Goal: Task Accomplishment & Management: Use online tool/utility

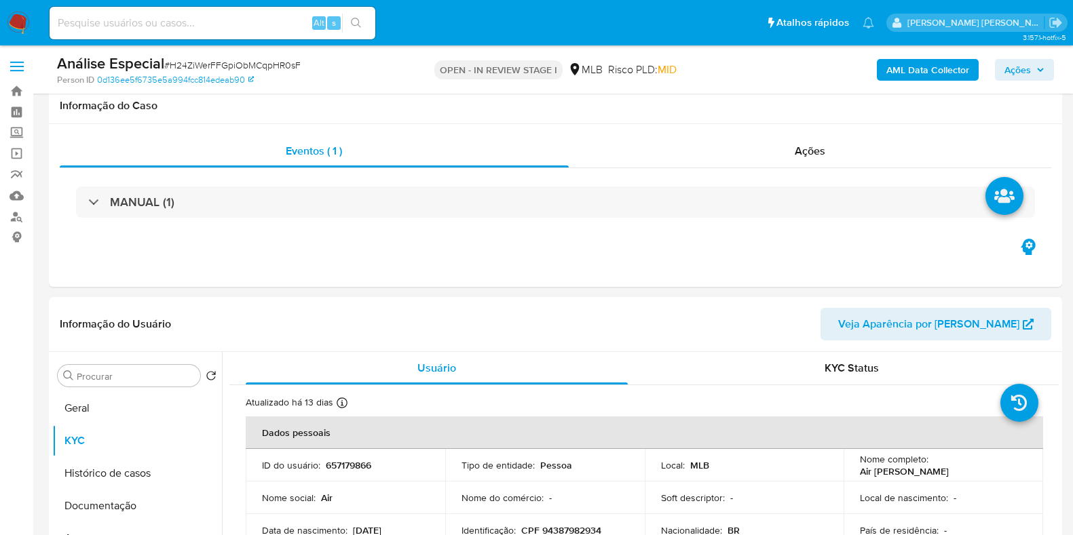
select select "10"
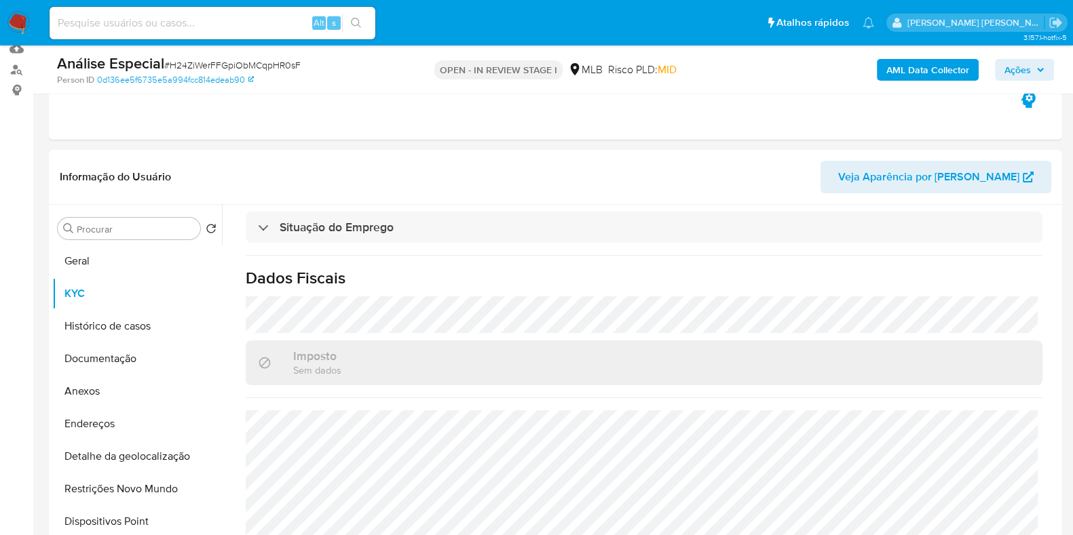
scroll to position [124, 0]
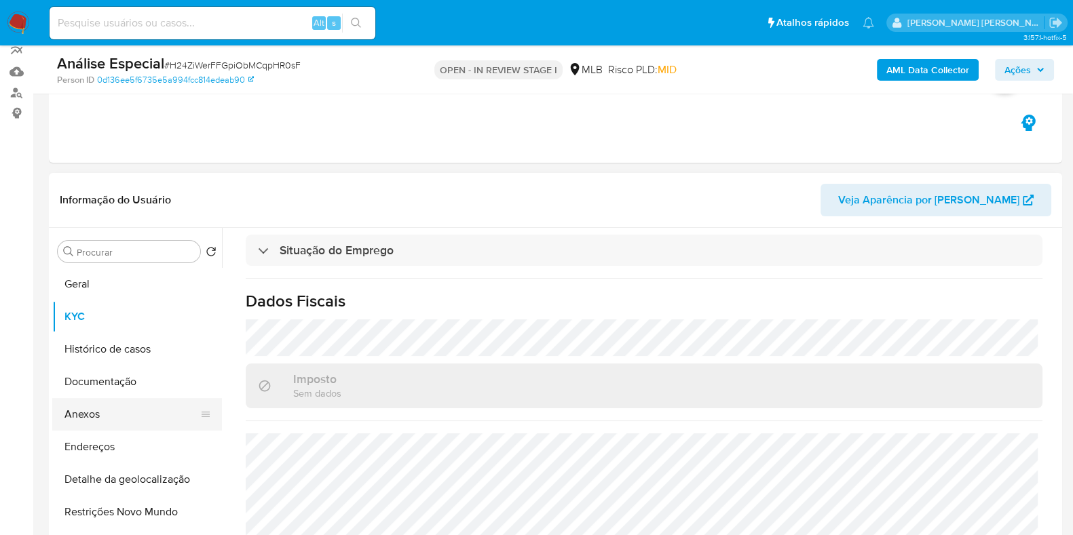
click at [152, 415] on button "Anexos" at bounding box center [131, 414] width 159 height 33
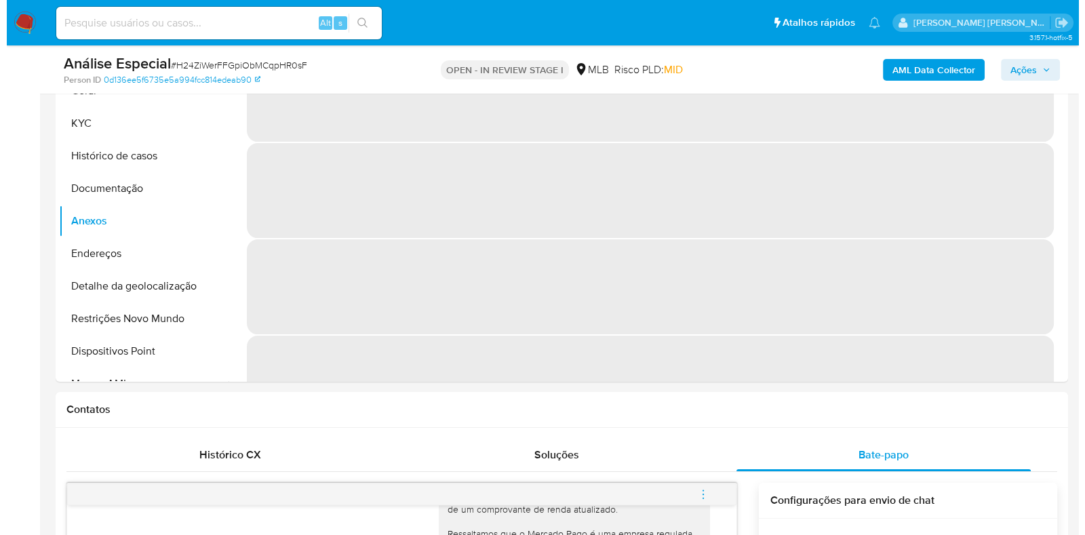
scroll to position [332, 0]
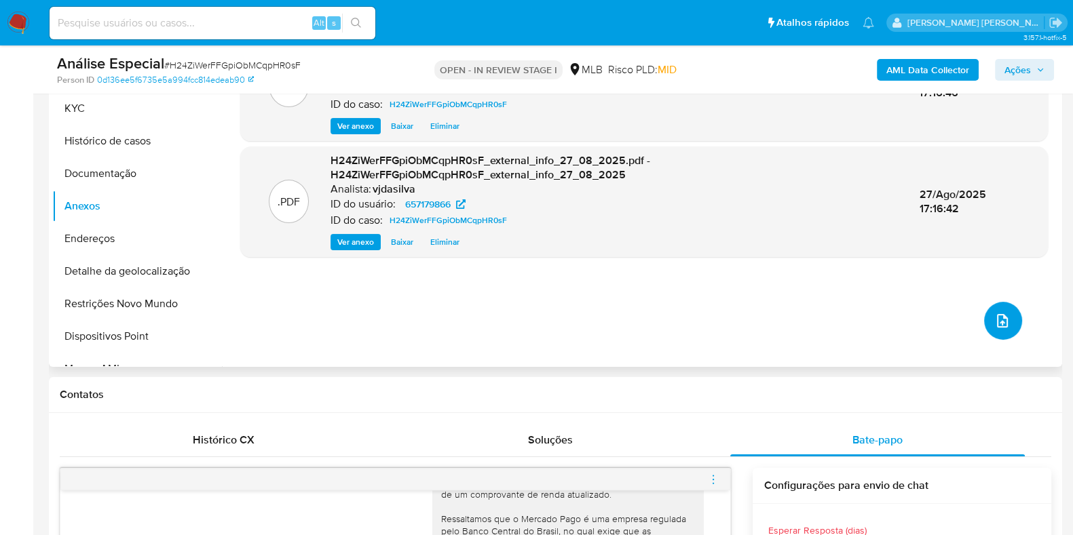
click at [984, 320] on button "upload-file" at bounding box center [1003, 321] width 38 height 38
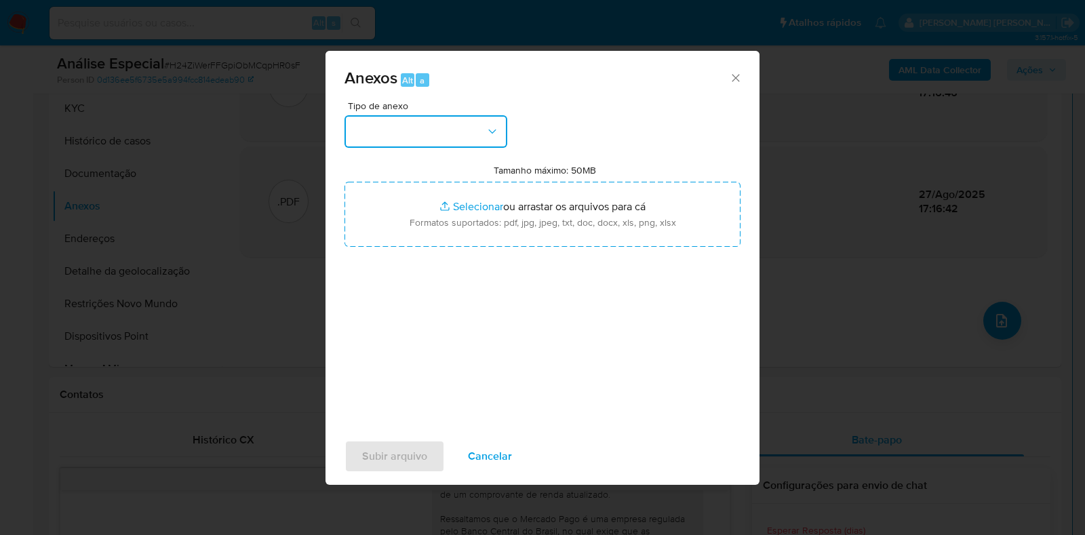
click at [497, 118] on button "button" at bounding box center [426, 131] width 163 height 33
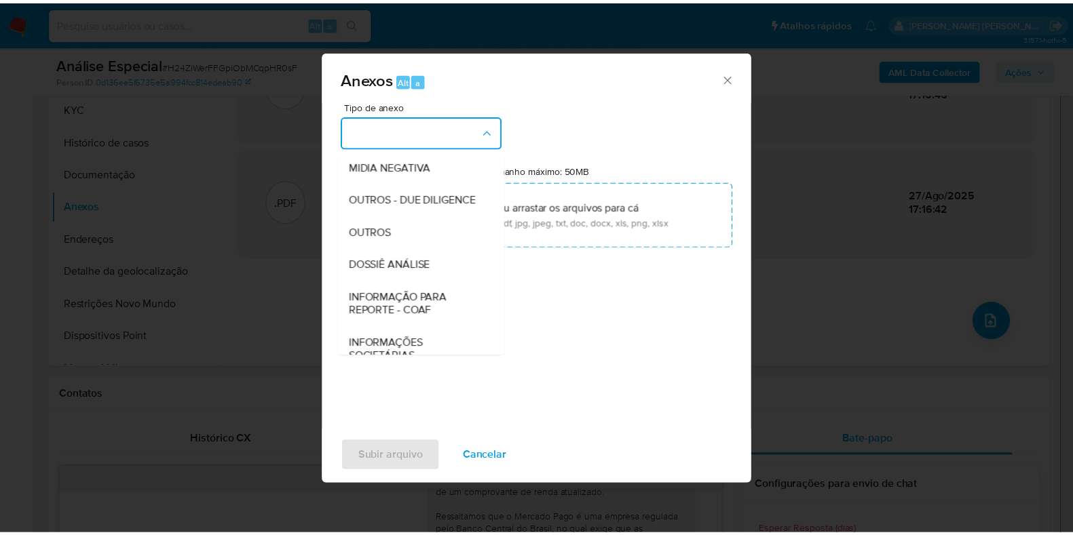
scroll to position [209, 0]
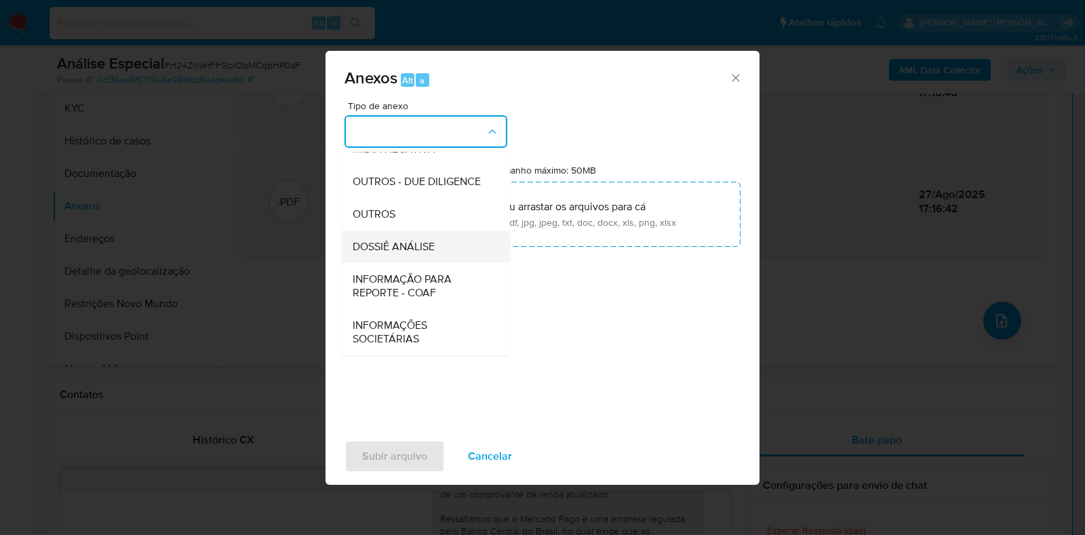
click at [436, 252] on div "DOSSIÊ ANÁLISE" at bounding box center [422, 247] width 138 height 33
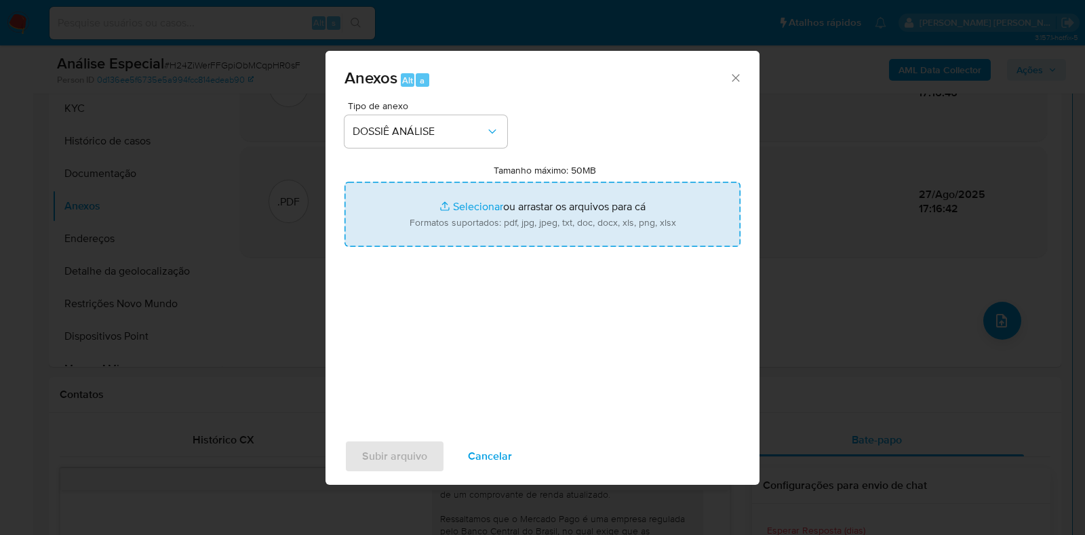
type input "C:\fakepath\SAR - XXXX - CPF 94387982934 - AIR [PERSON_NAME].pdf"
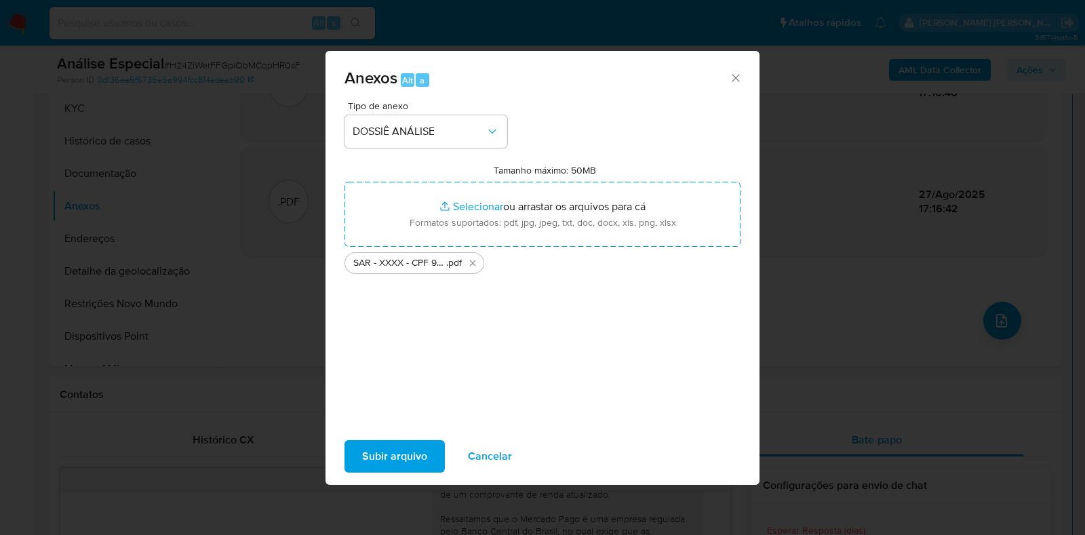
click at [383, 460] on span "Subir arquivo" at bounding box center [394, 457] width 65 height 30
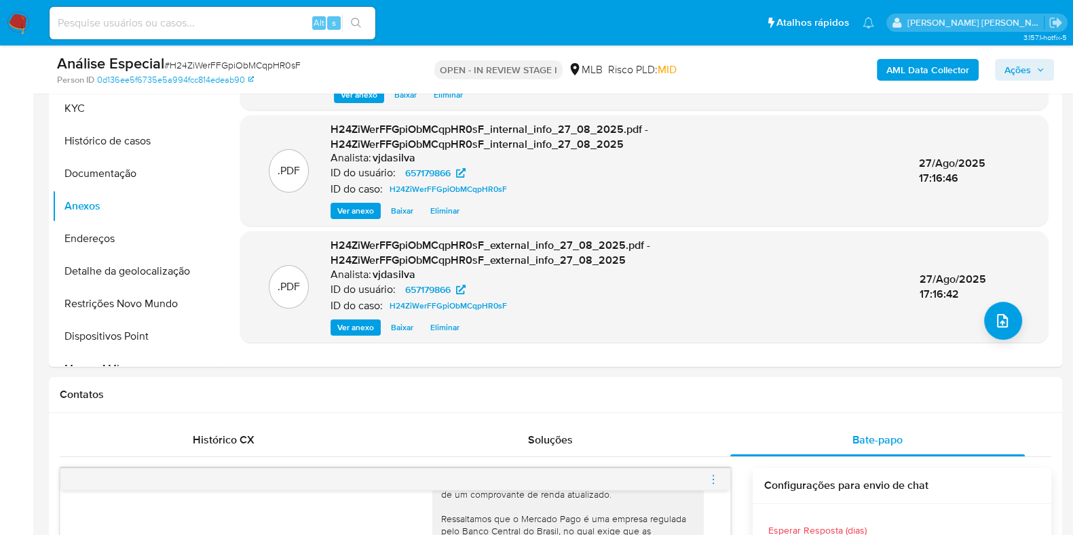
click at [1007, 70] on span "Ações" at bounding box center [1017, 70] width 26 height 22
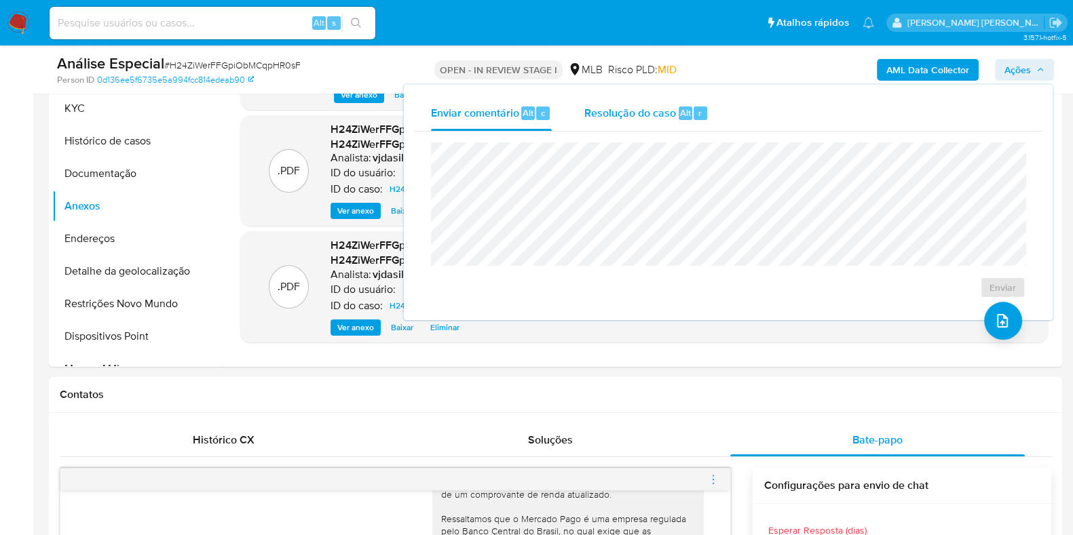
click at [652, 97] on div "Resolução do caso Alt r" at bounding box center [646, 113] width 124 height 35
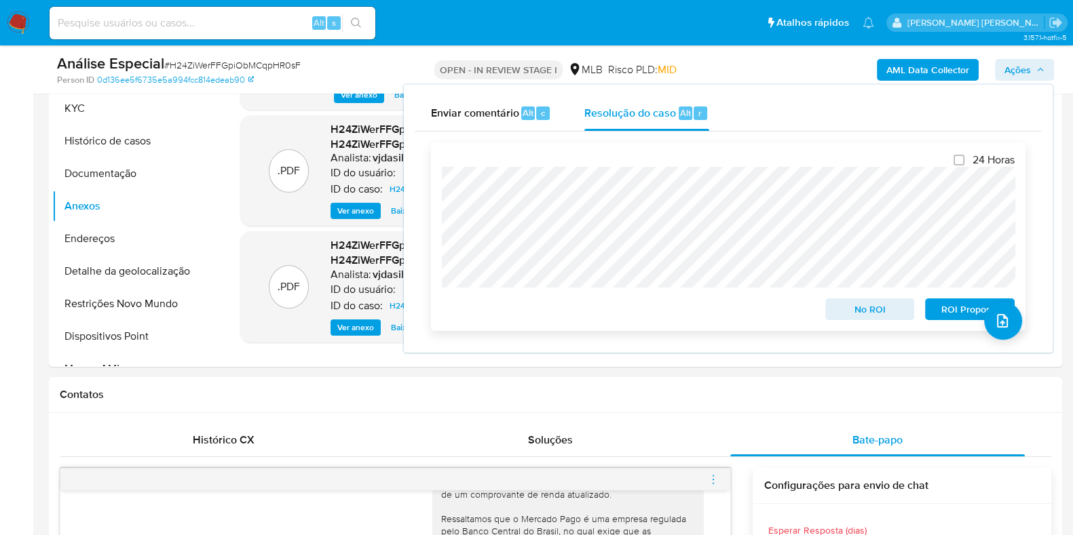
click at [960, 308] on span "ROI Proposal" at bounding box center [969, 309] width 71 height 19
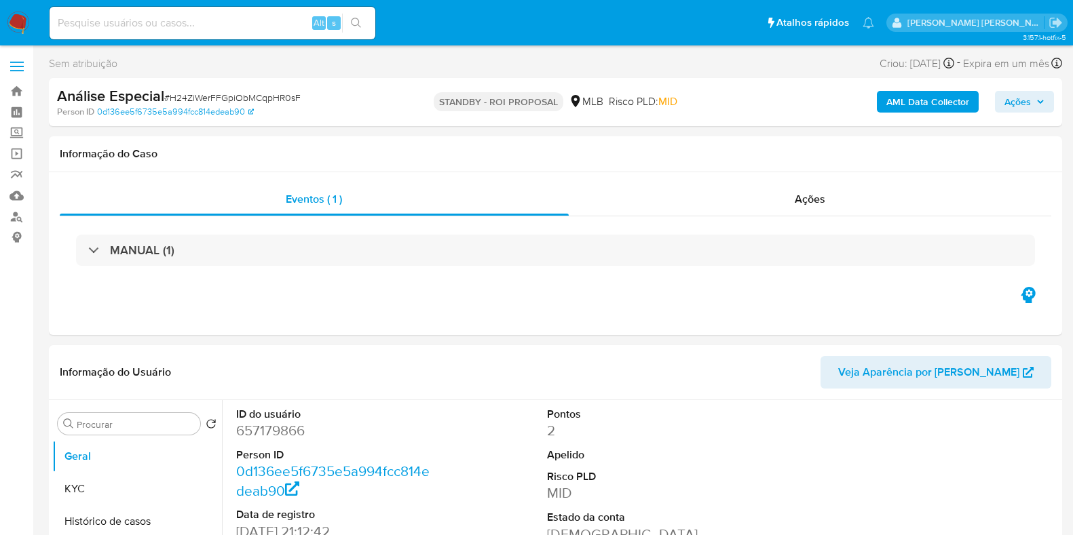
select select "10"
